Goal: Task Accomplishment & Management: Use online tool/utility

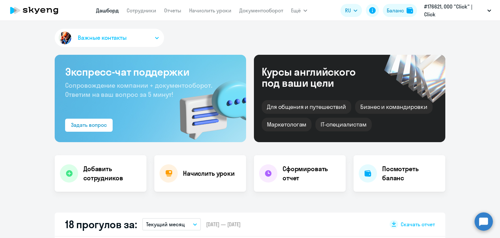
select select "30"
drag, startPoint x: 50, startPoint y: 6, endPoint x: 279, endPoint y: 30, distance: 230.5
click at [279, 30] on div "Важные контакты" at bounding box center [250, 39] width 391 height 21
click at [150, 15] on nav "[PERSON_NAME] Отчеты Начислить уроки Документооборот" at bounding box center [189, 10] width 187 height 13
click at [149, 14] on app-menu-item-link "Сотрудники" at bounding box center [142, 11] width 30 height 8
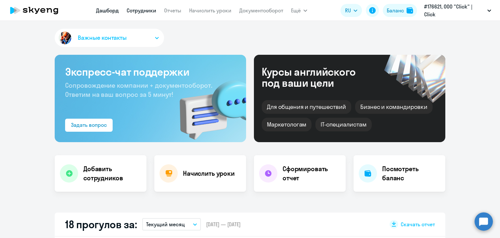
drag, startPoint x: 150, startPoint y: 9, endPoint x: 138, endPoint y: 13, distance: 12.9
click at [138, 11] on link "Сотрудники" at bounding box center [142, 10] width 30 height 7
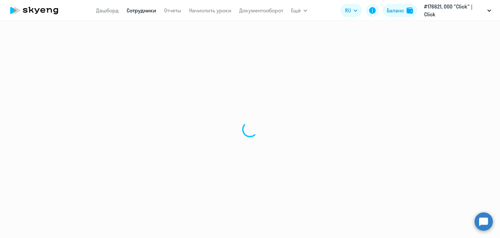
select select "30"
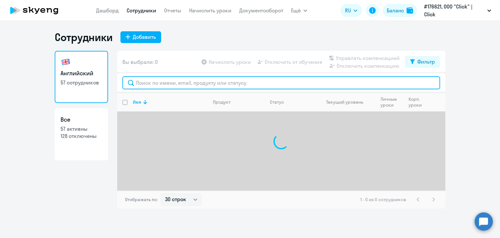
click at [203, 79] on input "text" at bounding box center [281, 82] width 318 height 13
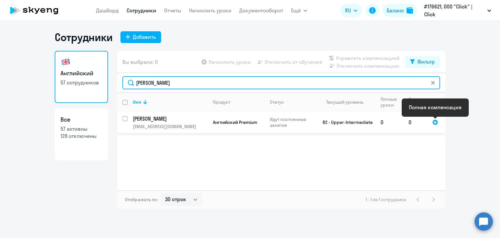
type input "[PERSON_NAME]"
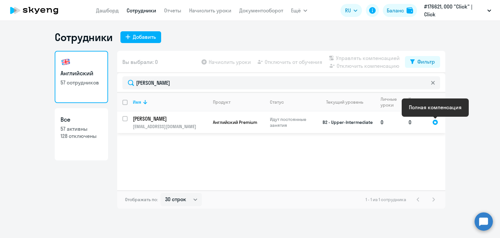
click at [436, 122] on div at bounding box center [436, 122] width 6 height 6
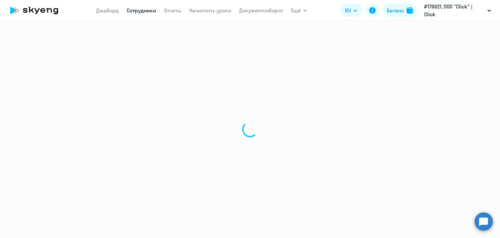
select select "english"
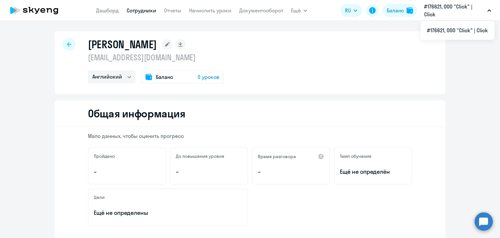
click at [156, 79] on span "Баланс" at bounding box center [164, 77] width 17 height 8
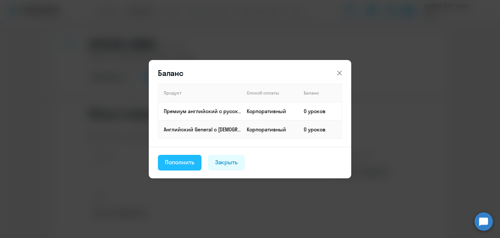
click at [186, 165] on div "Пополнить" at bounding box center [179, 162] width 29 height 8
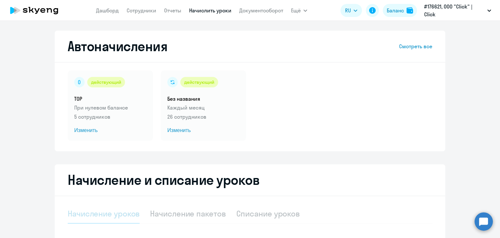
select select "10"
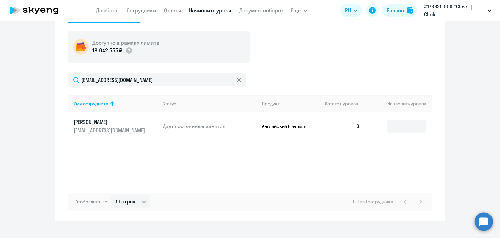
scroll to position [201, 0]
click at [388, 122] on input at bounding box center [407, 125] width 39 height 13
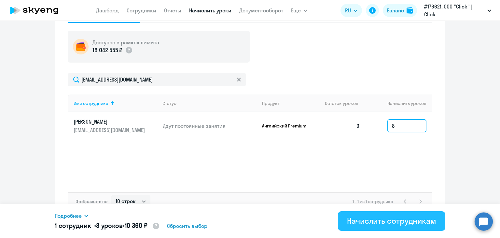
type input "8"
click at [399, 224] on div "Начислить сотрудникам" at bounding box center [391, 220] width 89 height 10
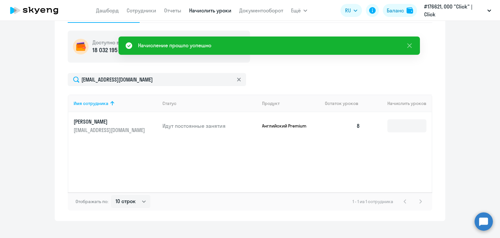
scroll to position [210, 0]
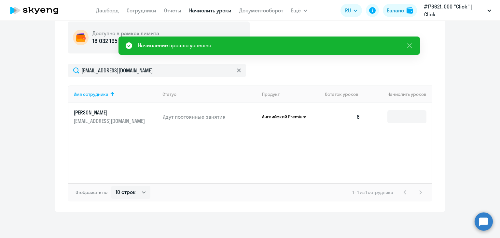
click at [44, 11] on icon at bounding box center [34, 10] width 57 height 16
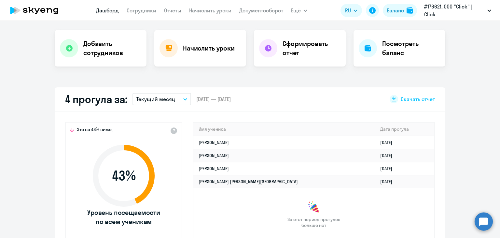
scroll to position [114, 0]
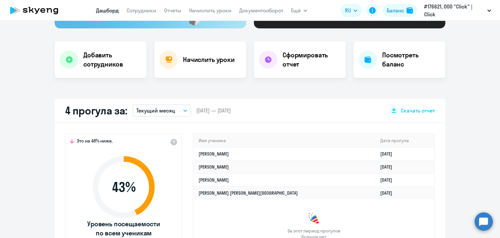
select select "30"
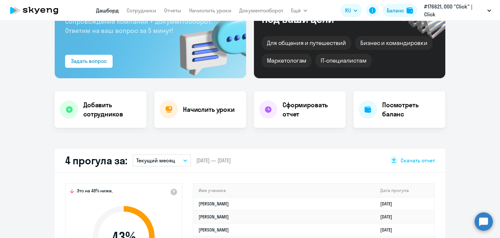
scroll to position [0, 0]
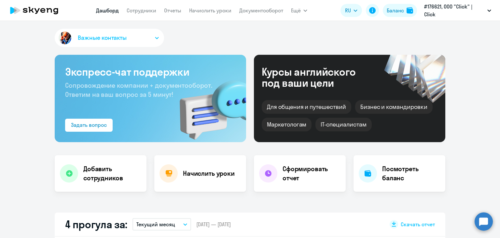
click at [36, 12] on icon at bounding box center [34, 10] width 57 height 16
